Goal: Find specific page/section: Find specific page/section

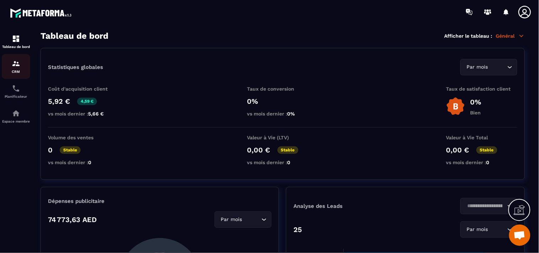
click at [16, 65] on img at bounding box center [16, 63] width 9 height 9
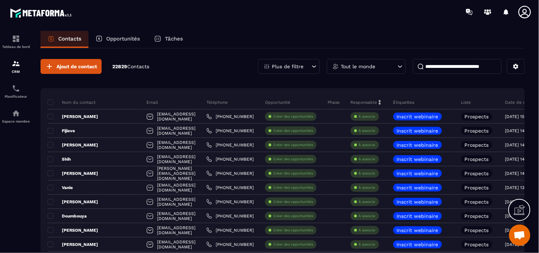
click at [440, 65] on input at bounding box center [457, 66] width 89 height 15
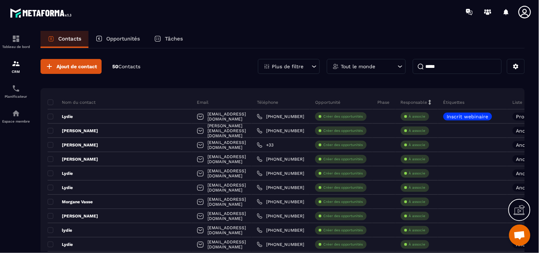
drag, startPoint x: 442, startPoint y: 67, endPoint x: 418, endPoint y: 70, distance: 23.9
click at [418, 70] on input "*****" at bounding box center [457, 66] width 89 height 15
paste input "**********"
type input "**********"
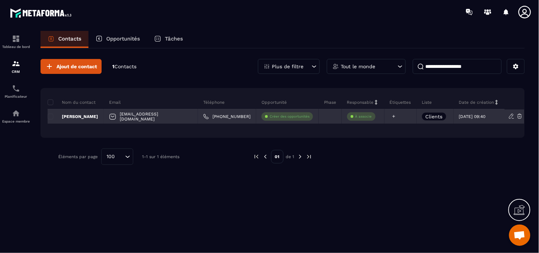
click at [391, 115] on icon at bounding box center [393, 116] width 5 height 5
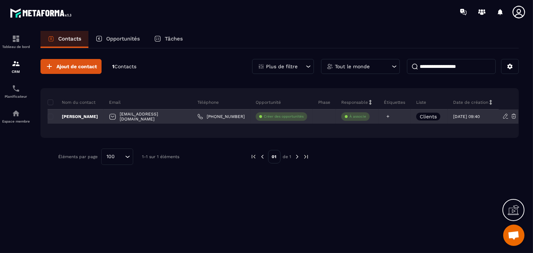
scroll to position [9, 0]
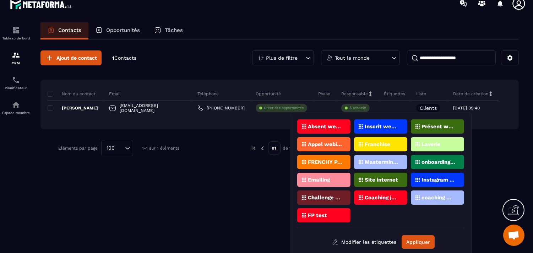
click at [439, 143] on p "Laverie" at bounding box center [431, 144] width 19 height 5
click at [416, 239] on button "Appliquer" at bounding box center [418, 241] width 33 height 13
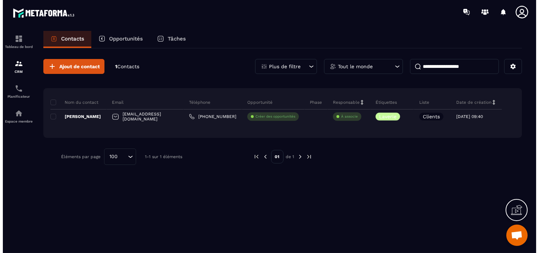
scroll to position [0, 0]
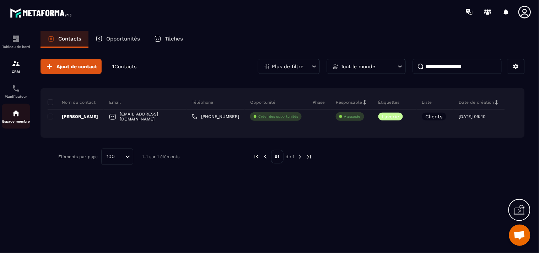
click at [13, 112] on img at bounding box center [16, 113] width 9 height 9
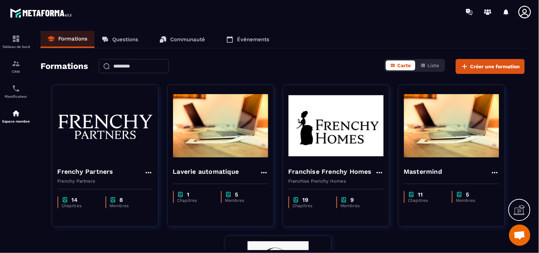
click at [113, 37] on p "Questions" at bounding box center [125, 39] width 26 height 6
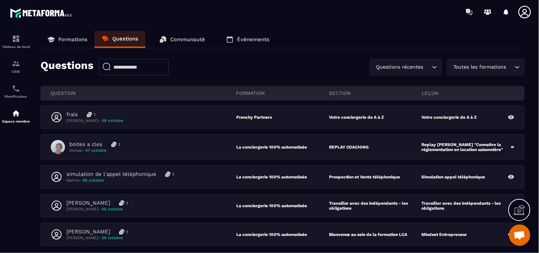
click at [519, 65] on icon "Search for option" at bounding box center [517, 67] width 7 height 7
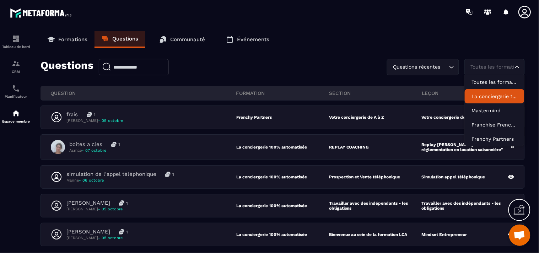
click at [505, 91] on li "La conciergerie 100% automatisée" at bounding box center [495, 96] width 60 height 14
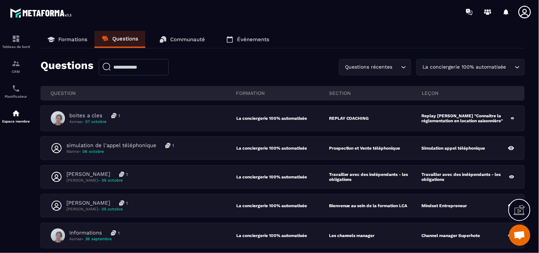
click at [69, 39] on p "Formations" at bounding box center [72, 39] width 29 height 6
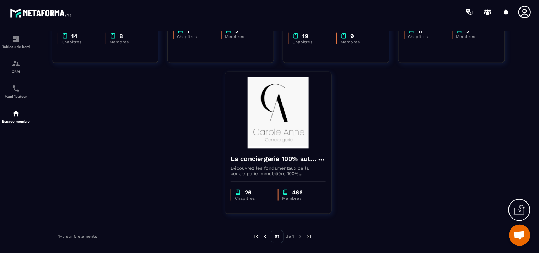
scroll to position [124, 0]
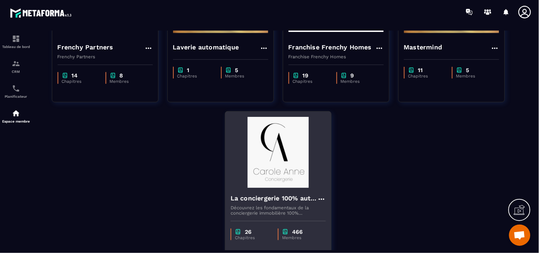
click at [275, 164] on img at bounding box center [278, 152] width 95 height 71
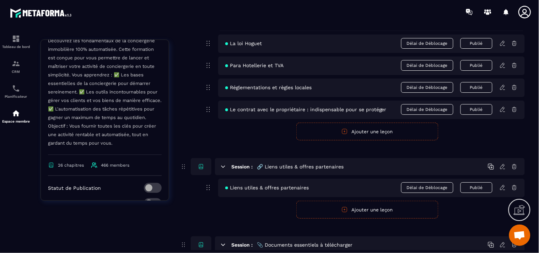
scroll to position [197, 0]
